Goal: Navigation & Orientation: Understand site structure

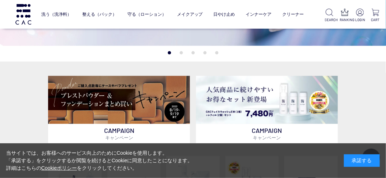
scroll to position [144, 0]
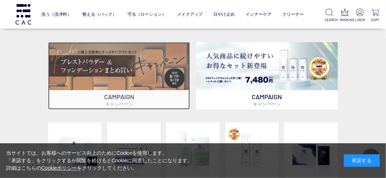
click at [149, 82] on img at bounding box center [119, 66] width 142 height 48
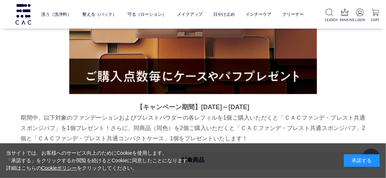
scroll to position [247, 0]
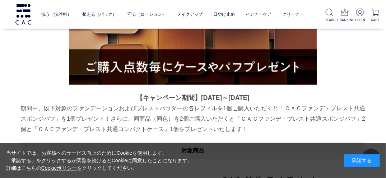
click at [356, 159] on div "承諾する" at bounding box center [362, 161] width 36 height 13
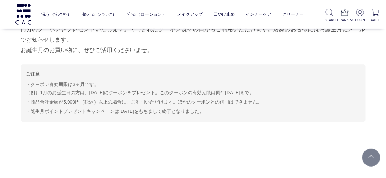
scroll to position [1145, 0]
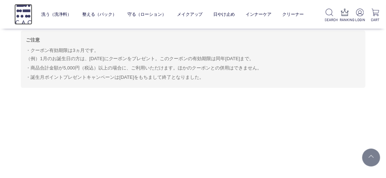
click at [20, 11] on img at bounding box center [23, 14] width 18 height 20
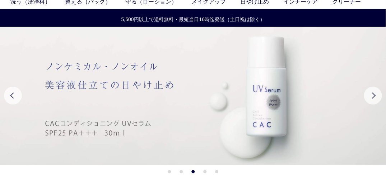
scroll to position [36, 0]
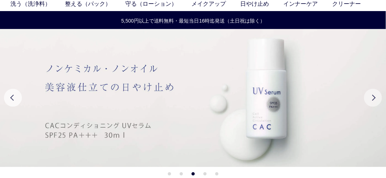
click at [366, 97] on button "Next" at bounding box center [373, 98] width 18 height 18
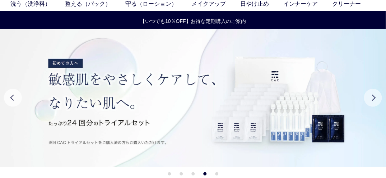
click at [366, 97] on button "Next" at bounding box center [373, 98] width 18 height 18
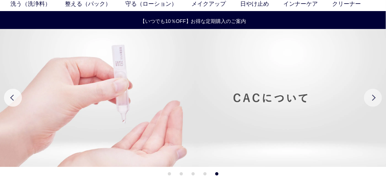
click at [366, 97] on button "Next" at bounding box center [373, 98] width 18 height 18
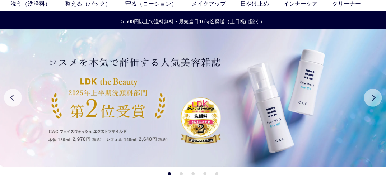
click at [366, 97] on button "Next" at bounding box center [373, 98] width 18 height 18
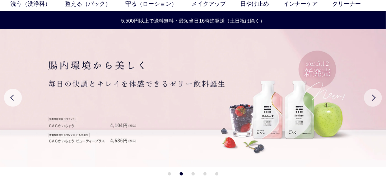
click at [367, 98] on button "Next" at bounding box center [373, 98] width 18 height 18
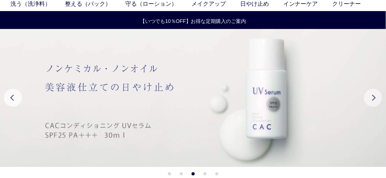
click at [367, 98] on button "Next" at bounding box center [373, 98] width 18 height 18
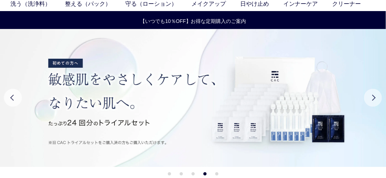
click at [367, 98] on button "Next" at bounding box center [373, 98] width 18 height 18
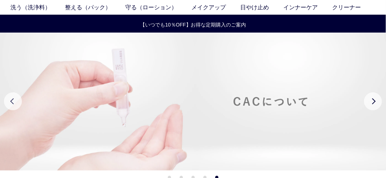
scroll to position [0, 0]
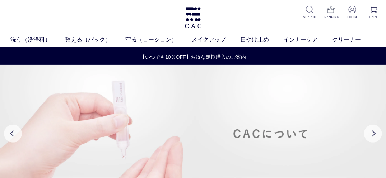
click at [265, 110] on img at bounding box center [193, 134] width 386 height 138
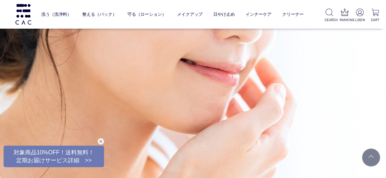
scroll to position [2764, 0]
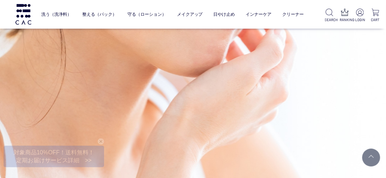
click at [332, 62] on div at bounding box center [193, 78] width 386 height 236
click at [28, 11] on img at bounding box center [23, 14] width 18 height 20
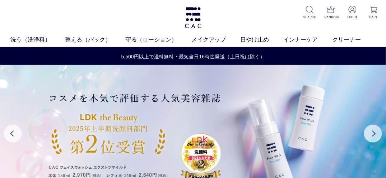
drag, startPoint x: 108, startPoint y: 0, endPoint x: 372, endPoint y: 33, distance: 265.9
click at [372, 33] on div "洗う（洗浄料） 液体洗浄料 パウダー洗浄料 泡洗顔料 グッズ 整える（パック） フェイスパック ヘアパック 守る（ローション） 保湿化粧水 柔軟化粧水 美容液…" at bounding box center [193, 23] width 386 height 47
click at [347, 38] on link "クリーナー" at bounding box center [353, 40] width 43 height 9
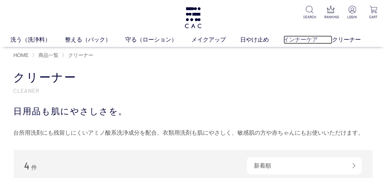
click at [296, 41] on link "インナーケア" at bounding box center [308, 40] width 49 height 9
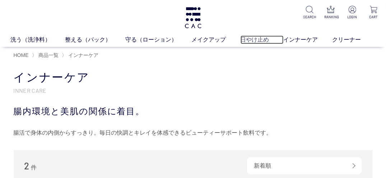
click at [253, 38] on link "日やけ止め" at bounding box center [262, 40] width 43 height 9
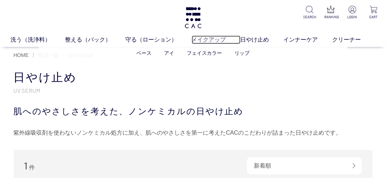
click at [213, 39] on link "メイクアップ" at bounding box center [216, 40] width 49 height 9
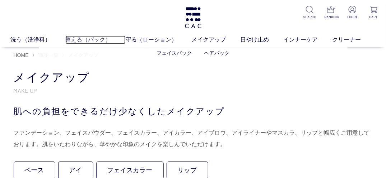
click at [81, 42] on link "整える（パック）" at bounding box center [95, 40] width 60 height 9
